Goal: Transaction & Acquisition: Purchase product/service

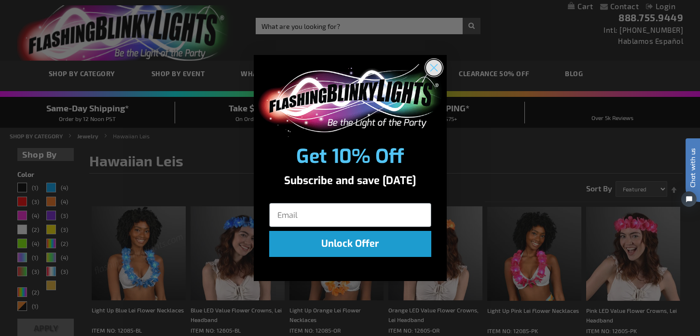
click at [430, 66] on circle "Close dialog" at bounding box center [434, 68] width 16 height 16
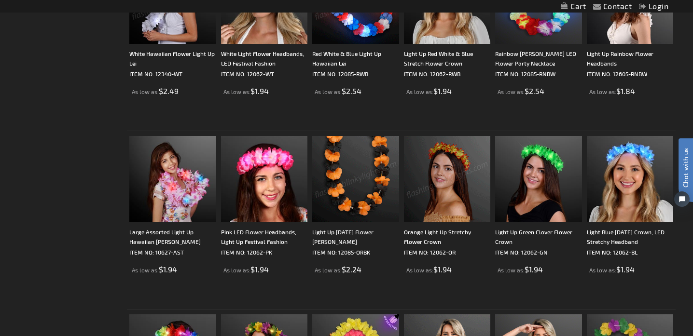
scroll to position [467, 0]
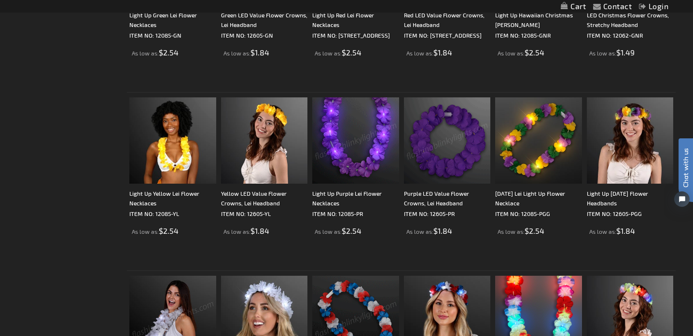
click at [321, 159] on img at bounding box center [355, 141] width 86 height 86
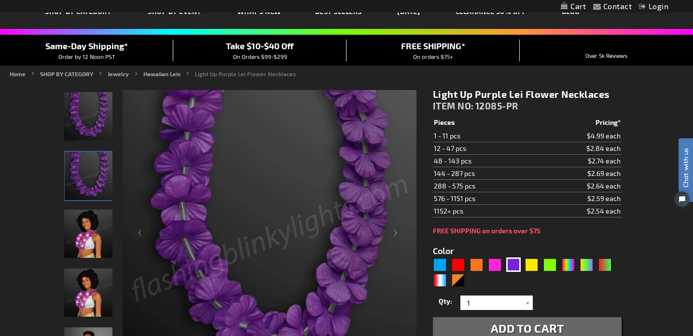
scroll to position [139, 0]
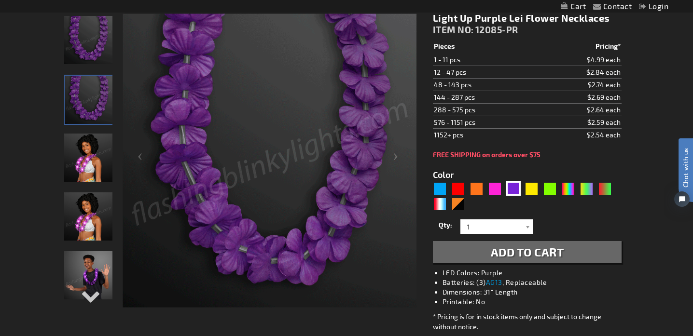
click at [520, 57] on td "1 - 11 pcs" at bounding box center [484, 60] width 103 height 13
click at [523, 251] on span "Add to Cart" at bounding box center [527, 252] width 73 height 14
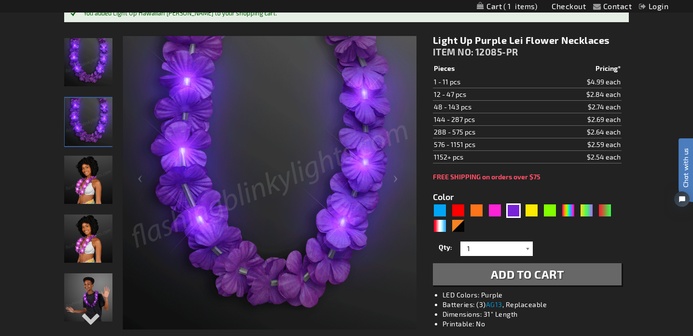
click at [528, 249] on div at bounding box center [528, 249] width 10 height 14
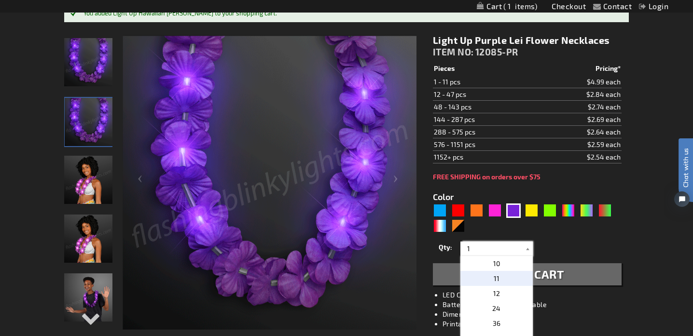
scroll to position [125, 0]
click at [487, 265] on p "9" at bounding box center [497, 258] width 72 height 15
type input "9"
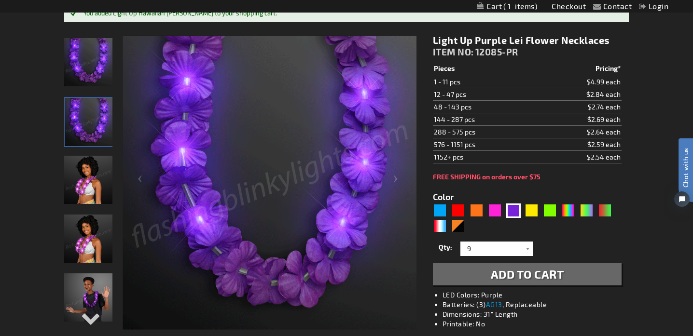
click at [504, 277] on span "Add to Cart" at bounding box center [527, 274] width 73 height 14
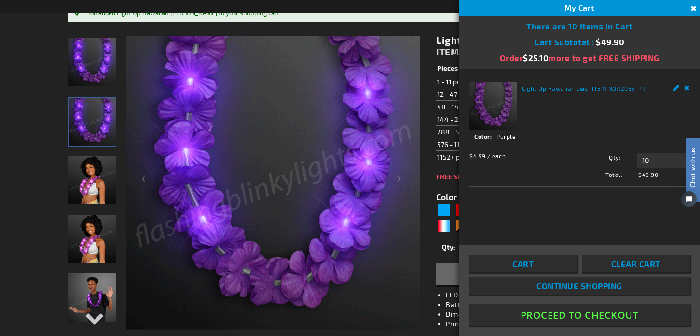
click at [578, 317] on button "Proceed To Checkout" at bounding box center [579, 316] width 221 height 22
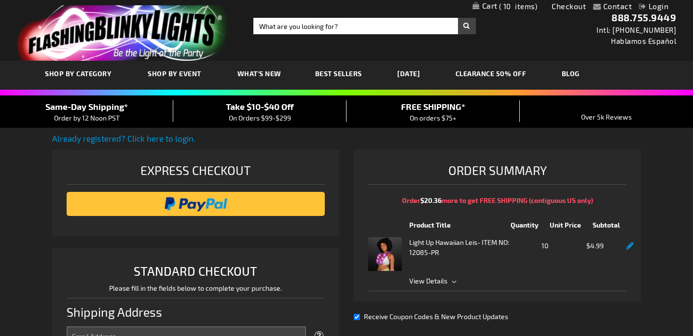
select select "US"
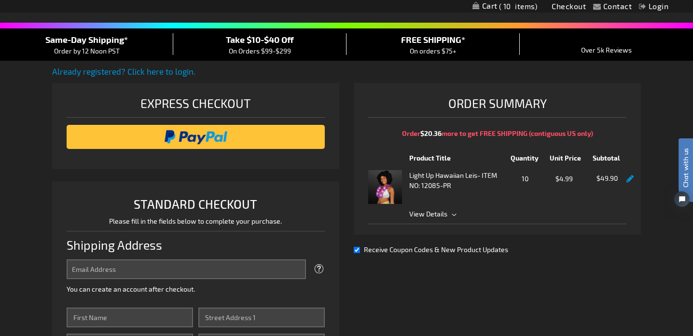
scroll to position [234, 0]
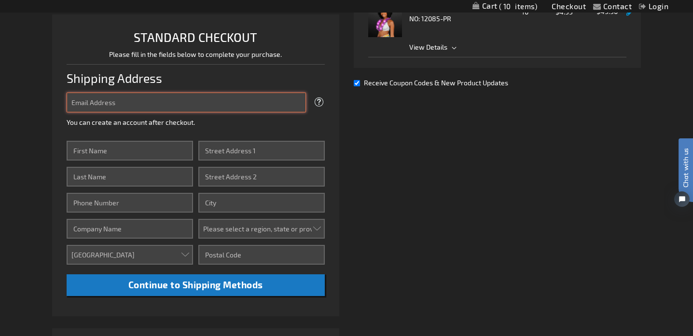
click at [103, 108] on input "Email Address" at bounding box center [186, 103] width 239 height 20
type input "[EMAIL_ADDRESS]"
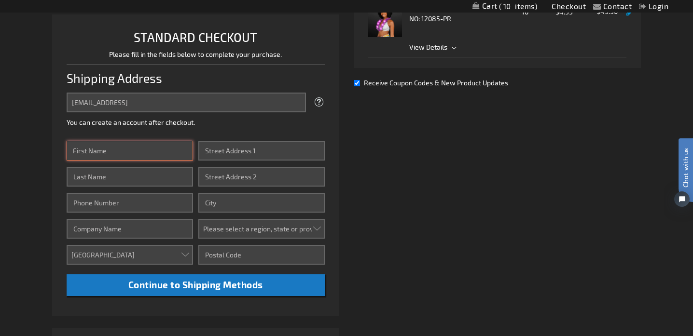
click at [130, 148] on input "First Name" at bounding box center [130, 151] width 126 height 20
type input "Kelcye"
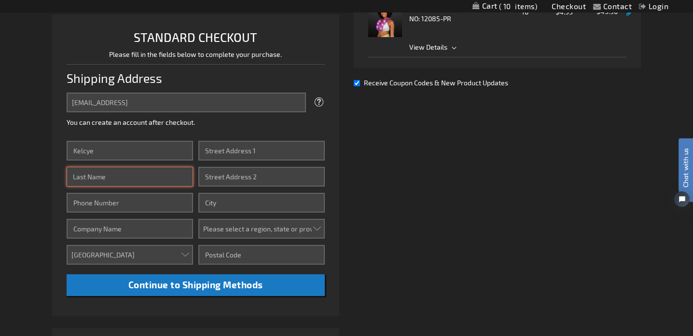
type input "Blankenship-Lackland"
type input "9727468038"
type input "3910 Old Denton Rd"
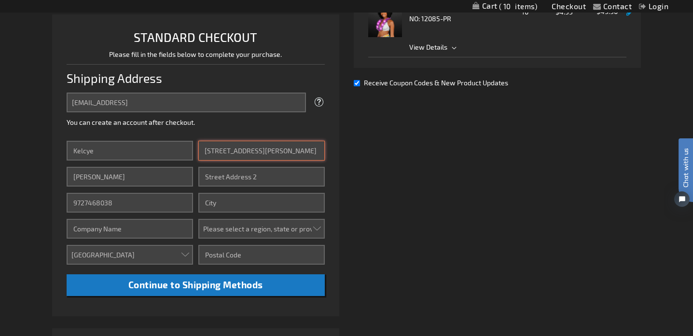
type input "909"
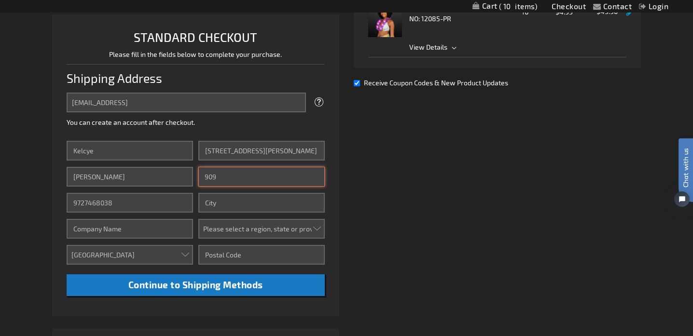
type input "Carrollton"
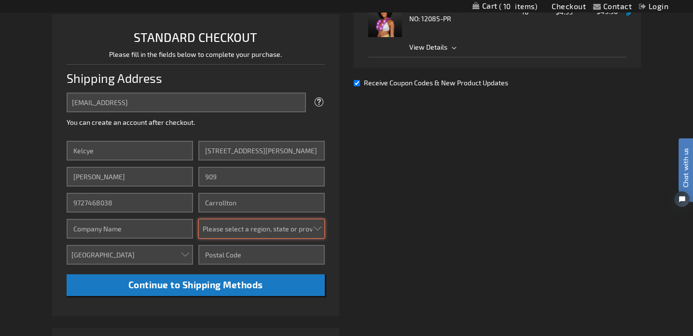
select select "57"
type input "75007"
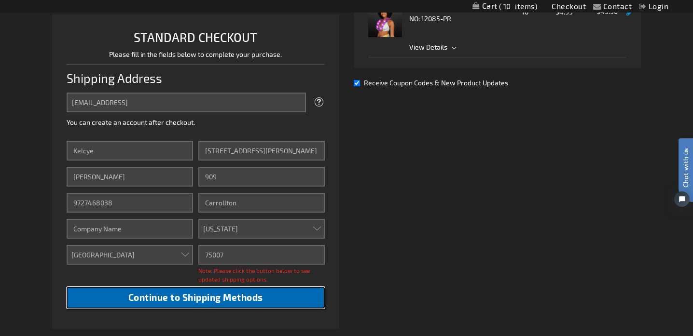
click at [177, 296] on span "Continue to Shipping Methods" at bounding box center [195, 297] width 135 height 11
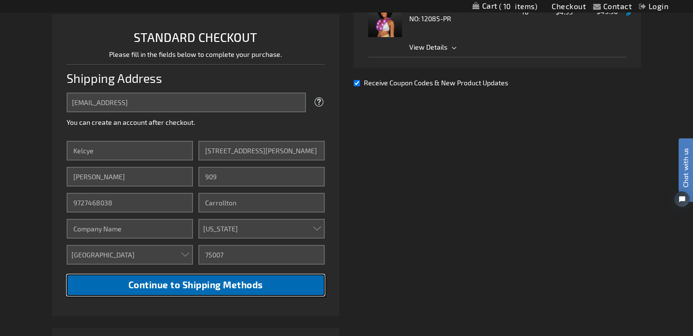
click at [177, 284] on span "Continue to Shipping Methods" at bounding box center [195, 285] width 135 height 11
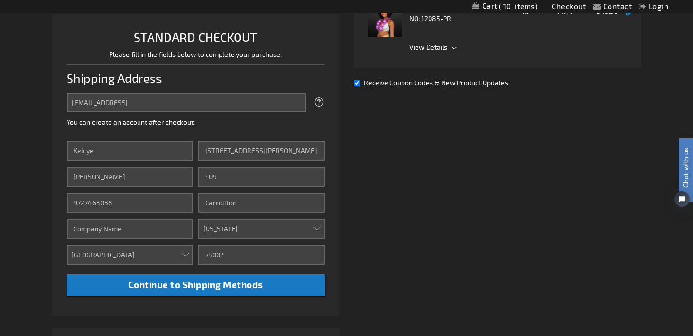
click at [352, 84] on aside "Close Order Summary Order $20.36 more to get FREE SHIPPING (contiguous US only)…" at bounding box center [494, 12] width 294 height 192
click at [357, 85] on input "Receive Coupon Codes & New Product Updates" at bounding box center [357, 83] width 6 height 6
checkbox input "false"
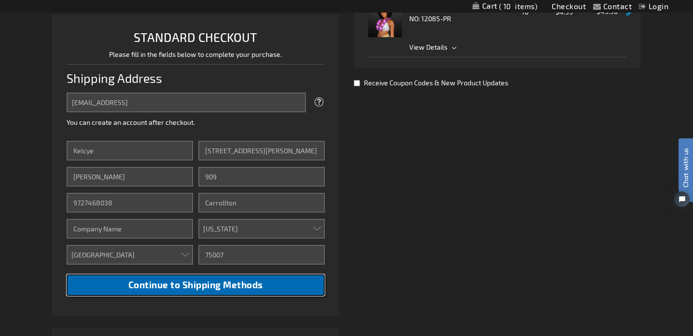
click at [214, 283] on span "Continue to Shipping Methods" at bounding box center [195, 285] width 135 height 11
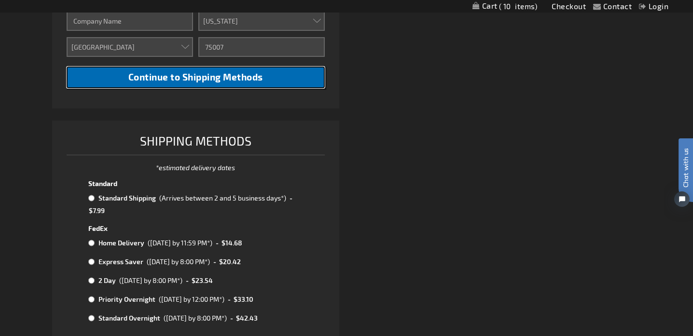
scroll to position [509, 0]
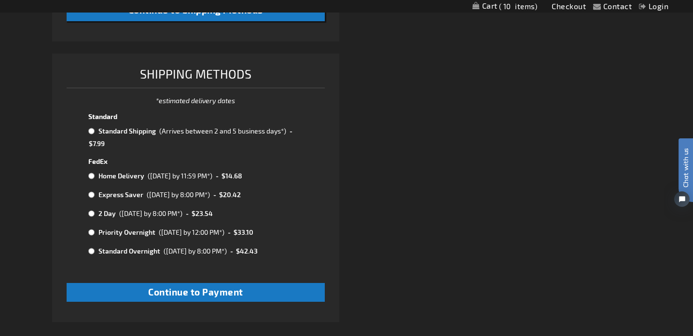
click at [92, 131] on input "radio" at bounding box center [91, 131] width 6 height 8
radio input "true"
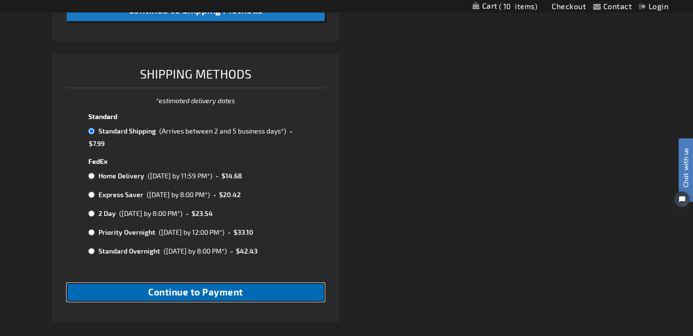
click at [182, 300] on button "Continue to Payment" at bounding box center [196, 292] width 258 height 19
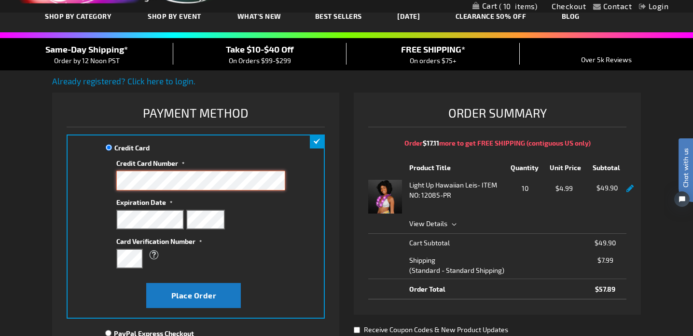
scroll to position [63, 0]
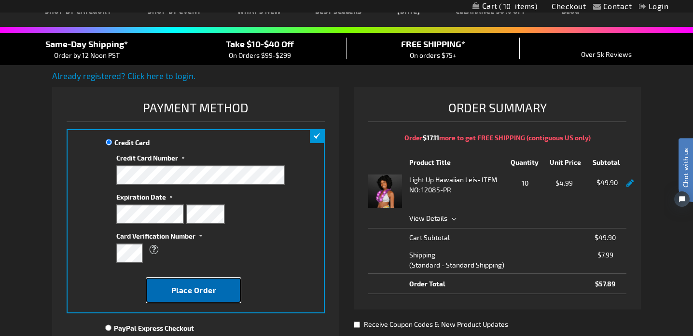
click at [191, 293] on span "Place Order" at bounding box center [193, 290] width 45 height 9
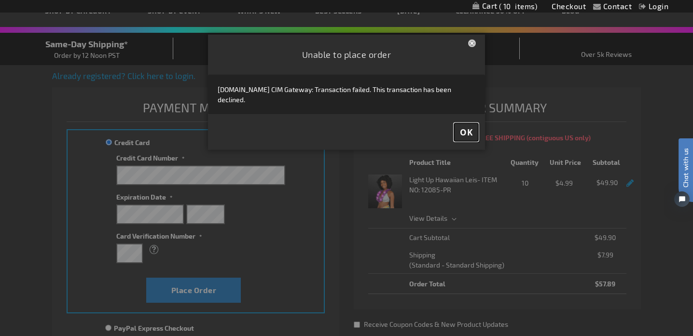
click at [467, 128] on span "OK" at bounding box center [466, 132] width 13 height 11
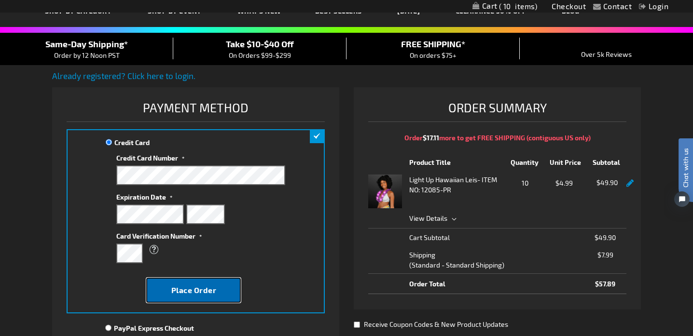
click at [182, 289] on span "Place Order" at bounding box center [193, 290] width 45 height 9
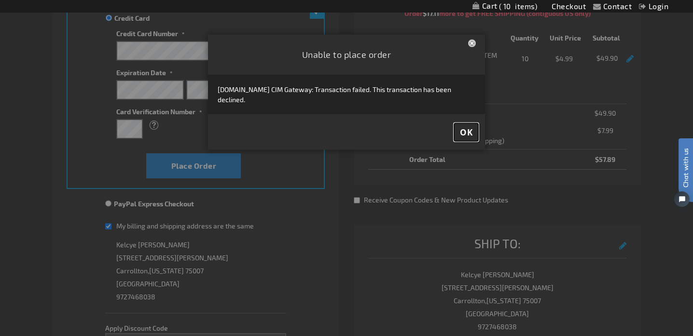
scroll to position [261, 0]
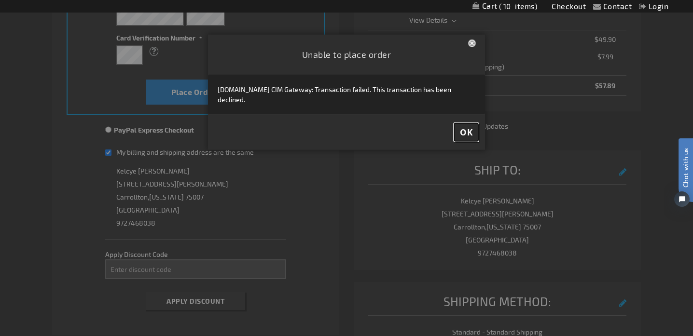
click at [465, 130] on span "OK" at bounding box center [466, 132] width 13 height 11
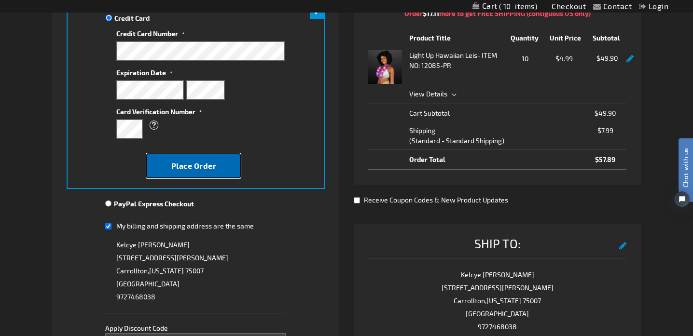
scroll to position [187, 0]
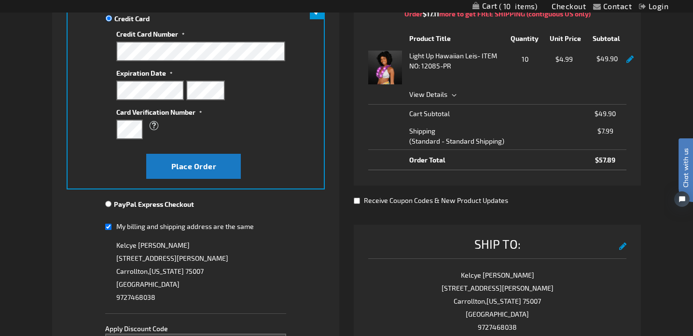
click at [356, 200] on input "Receive Coupon Codes & New Product Updates" at bounding box center [357, 201] width 6 height 6
checkbox input "true"
click at [179, 160] on button "Place Order" at bounding box center [193, 166] width 95 height 25
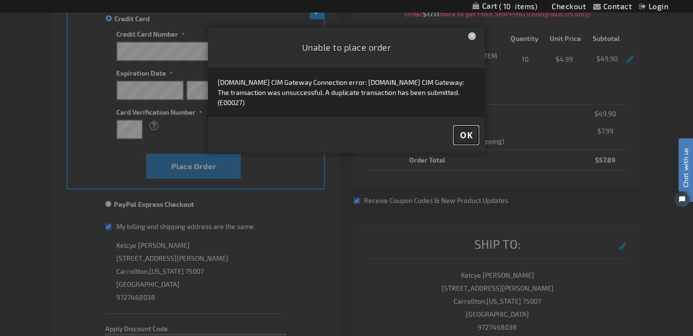
click at [468, 131] on span "OK" at bounding box center [466, 135] width 13 height 11
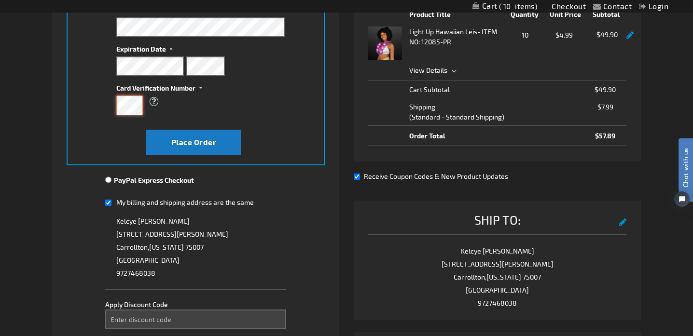
scroll to position [214, 0]
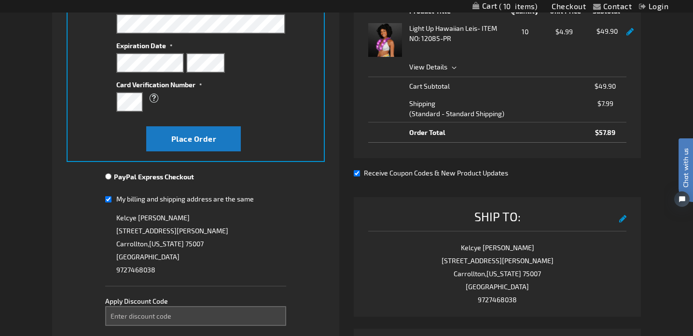
click at [107, 200] on input "My billing and shipping address are the same" at bounding box center [108, 200] width 6 height 20
checkbox input "false"
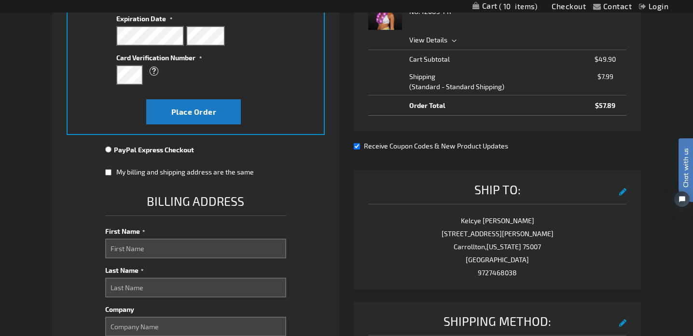
scroll to position [258, 0]
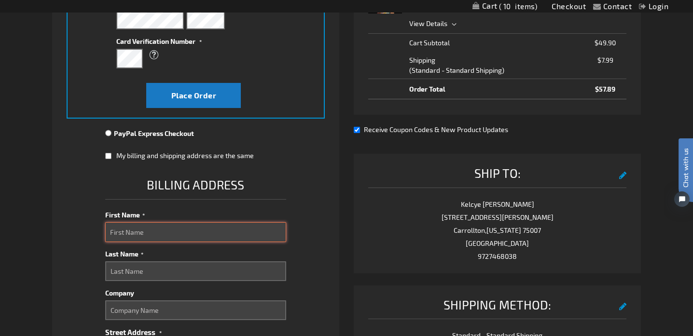
click at [141, 232] on input "First Name" at bounding box center [195, 233] width 181 height 20
type input "Kelcye"
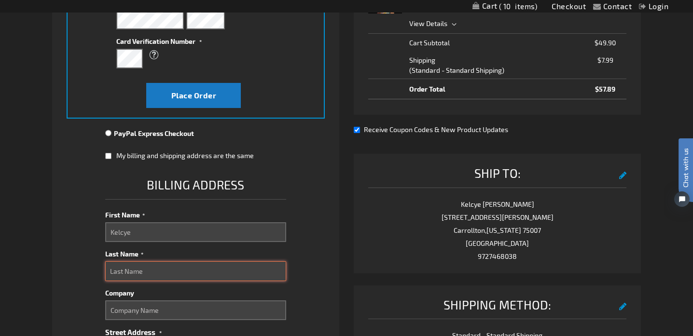
click at [146, 272] on input "Last Name" at bounding box center [195, 272] width 181 height 20
type input "Blankenship"
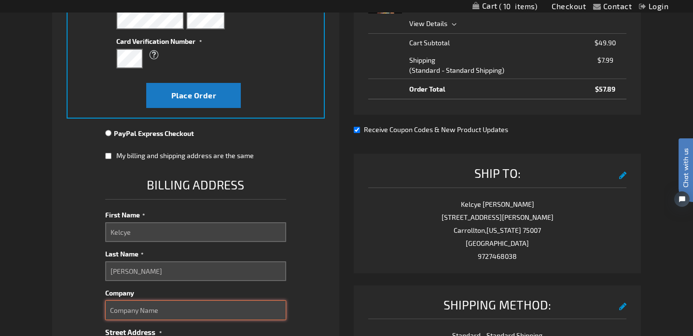
click at [142, 309] on input "Company" at bounding box center [195, 311] width 181 height 20
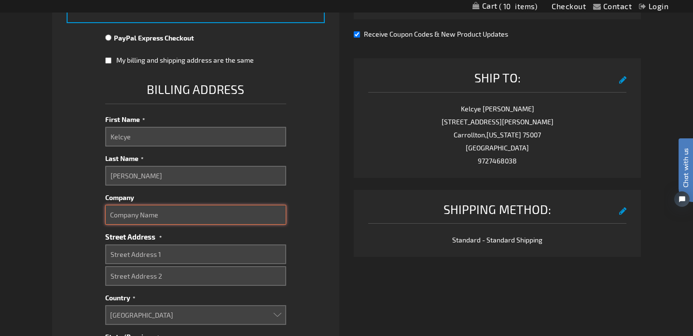
scroll to position [436, 0]
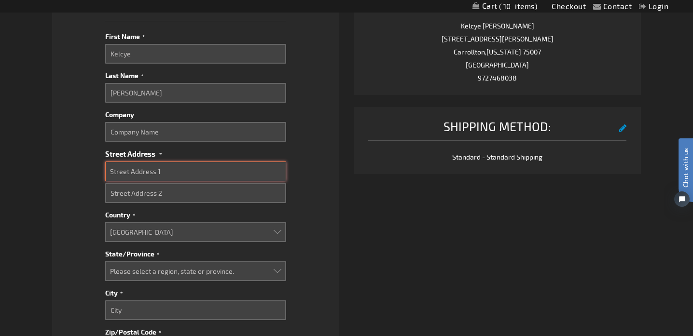
click at [140, 172] on input "Street Address: Line 1" at bounding box center [195, 172] width 181 height 20
type input "169 Madison Ave"
type input "Suite 15245"
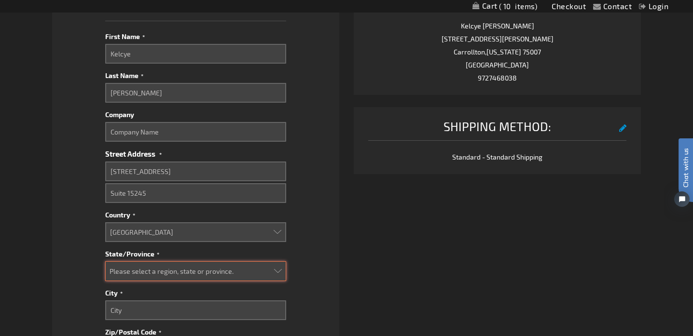
select select "43"
type input "New York"
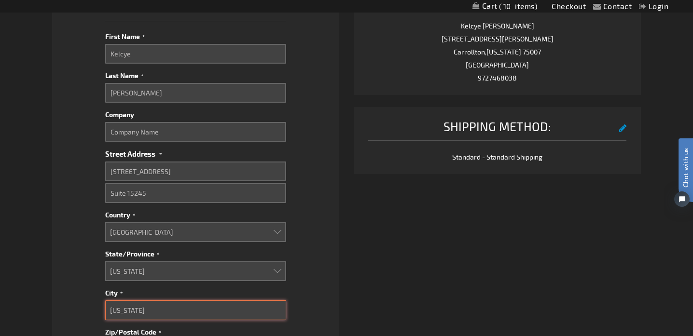
type input "10016"
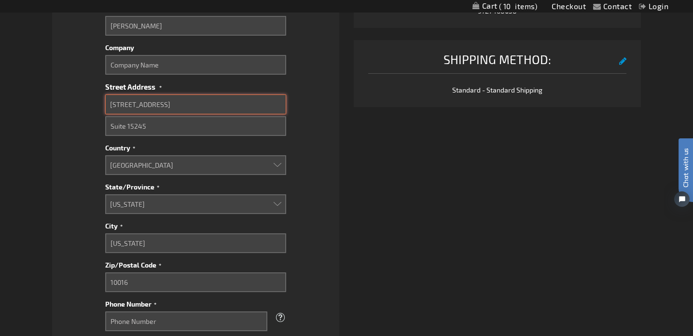
scroll to position [504, 0]
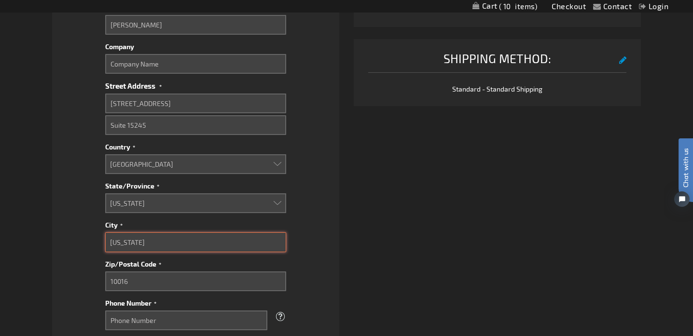
click at [182, 246] on input "New York" at bounding box center [195, 243] width 181 height 20
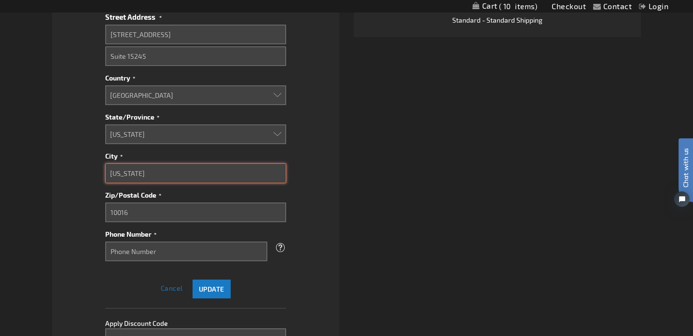
scroll to position [575, 0]
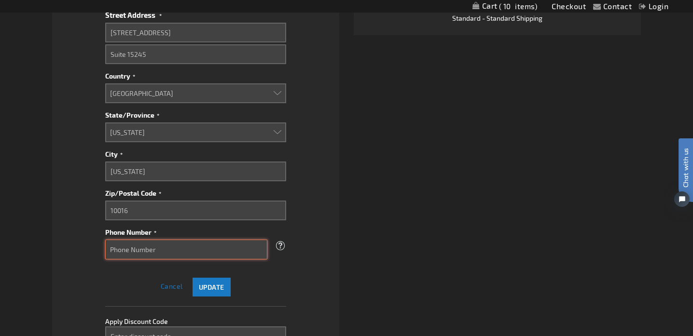
click at [157, 250] on input "Phone Number" at bounding box center [186, 250] width 162 height 20
type input "9727468038"
click at [217, 293] on button "Update" at bounding box center [212, 287] width 38 height 19
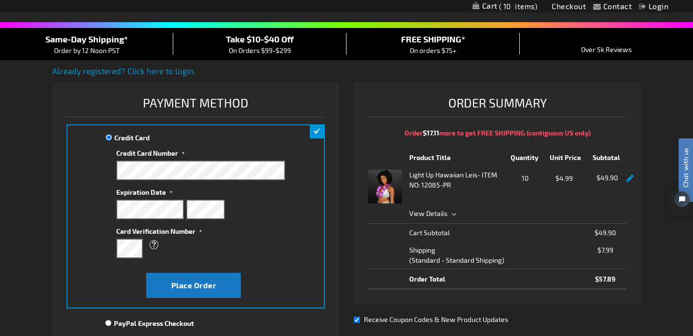
scroll to position [118, 0]
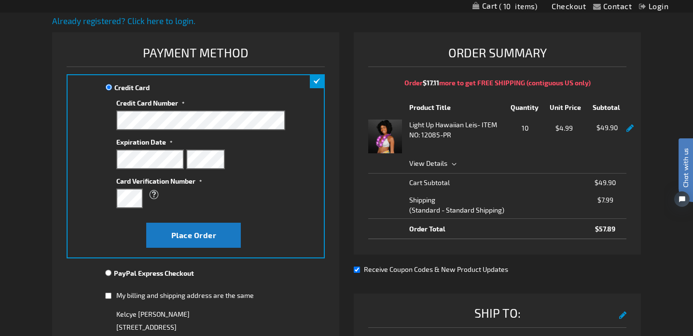
click at [357, 270] on input "Receive Coupon Codes & New Product Updates" at bounding box center [357, 270] width 6 height 6
checkbox input "false"
click at [182, 238] on span "Place Order" at bounding box center [193, 235] width 45 height 9
